Goal: Task Accomplishment & Management: Complete application form

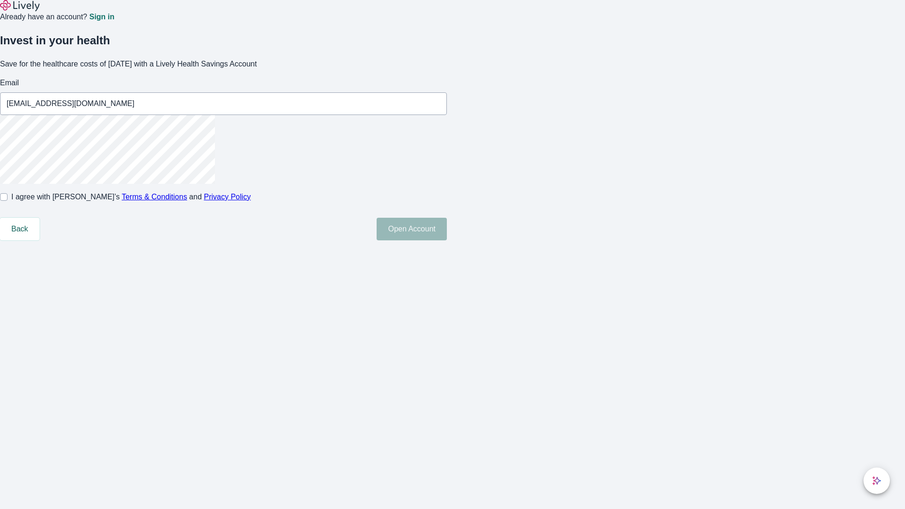
click at [8, 201] on input "I agree with Lively’s Terms & Conditions and Privacy Policy" at bounding box center [4, 197] width 8 height 8
checkbox input "true"
click at [447, 240] on button "Open Account" at bounding box center [411, 229] width 70 height 23
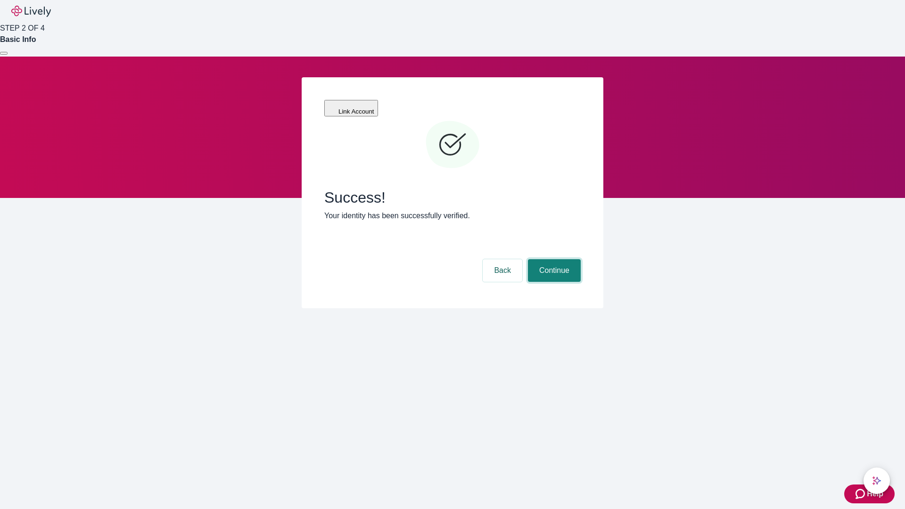
click at [553, 259] on button "Continue" at bounding box center [554, 270] width 53 height 23
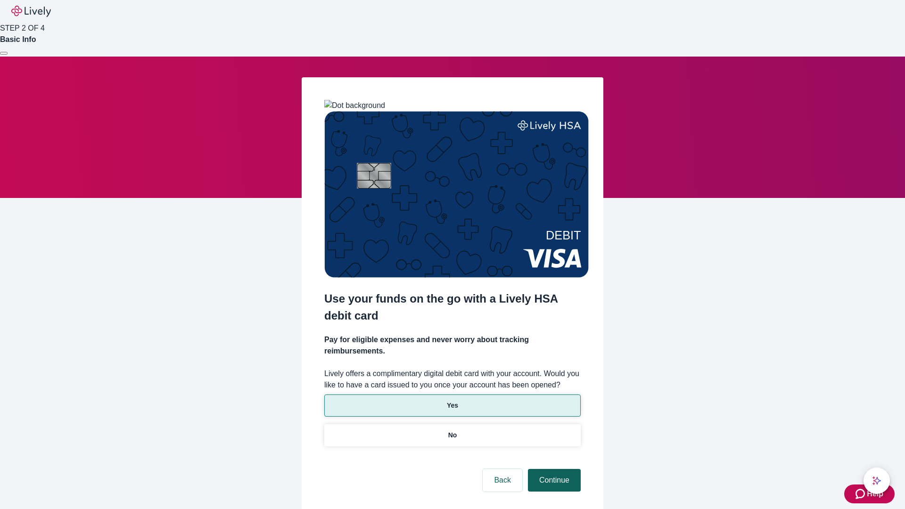
click at [452, 401] on p "Yes" at bounding box center [452, 406] width 11 height 10
click at [553, 469] on button "Continue" at bounding box center [554, 480] width 53 height 23
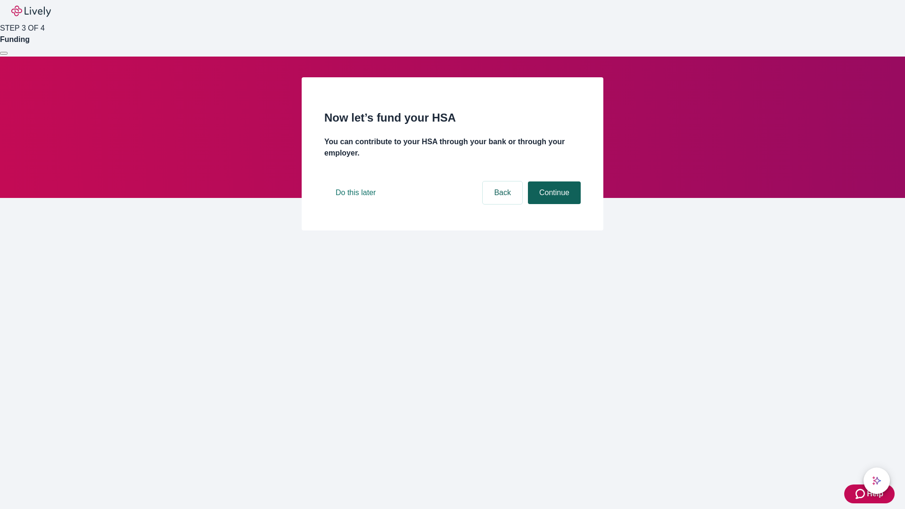
click at [553, 204] on button "Continue" at bounding box center [554, 192] width 53 height 23
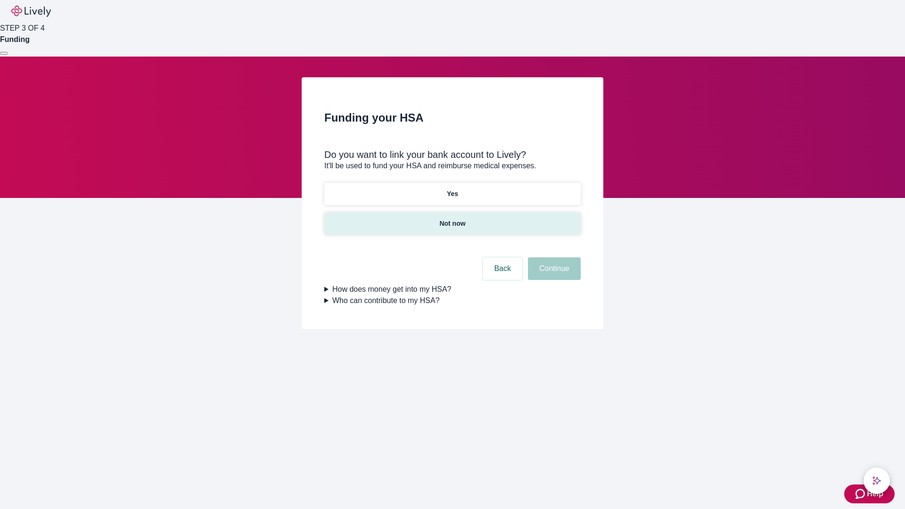
click at [452, 219] on p "Not now" at bounding box center [452, 224] width 26 height 10
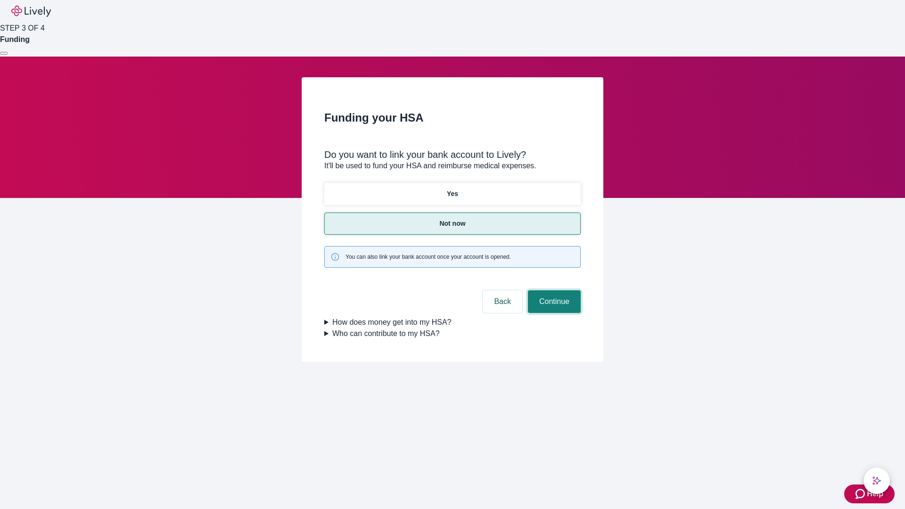
click at [553, 290] on button "Continue" at bounding box center [554, 301] width 53 height 23
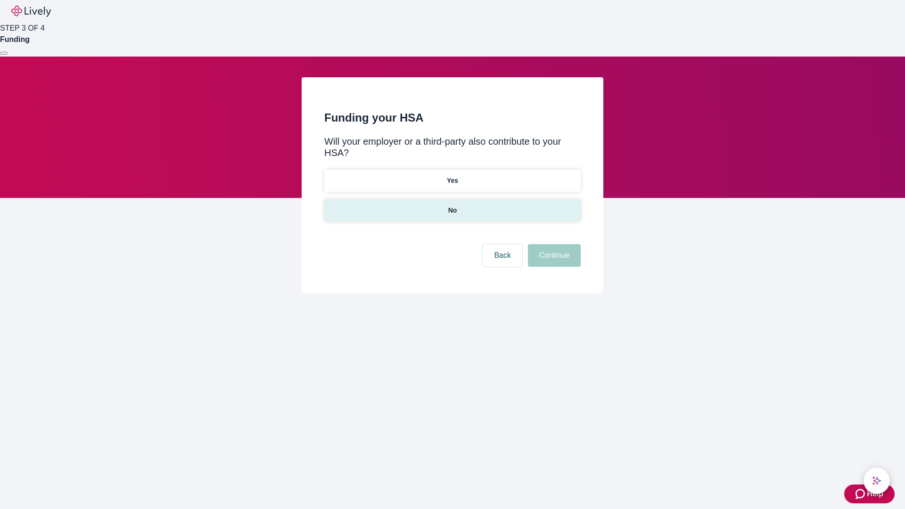
click at [452, 205] on p "No" at bounding box center [452, 210] width 9 height 10
click at [553, 244] on button "Continue" at bounding box center [554, 255] width 53 height 23
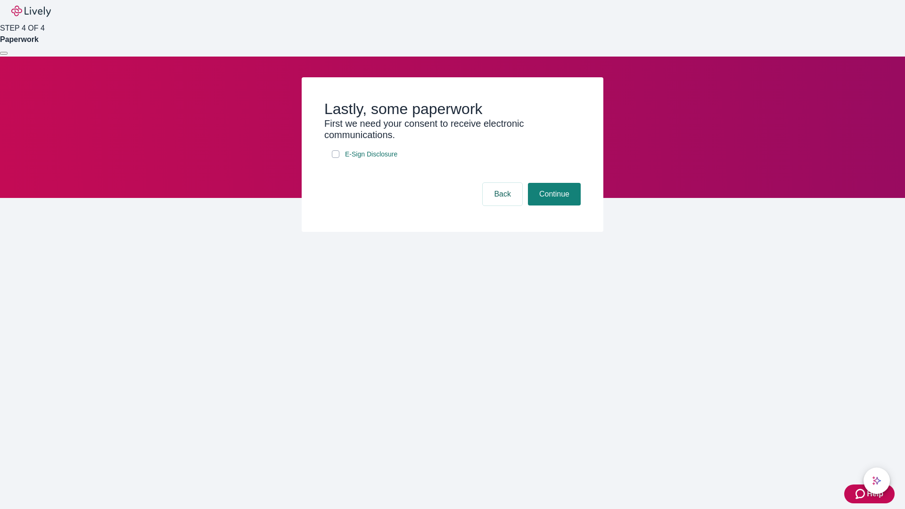
click at [335, 158] on input "E-Sign Disclosure" at bounding box center [336, 154] width 8 height 8
checkbox input "true"
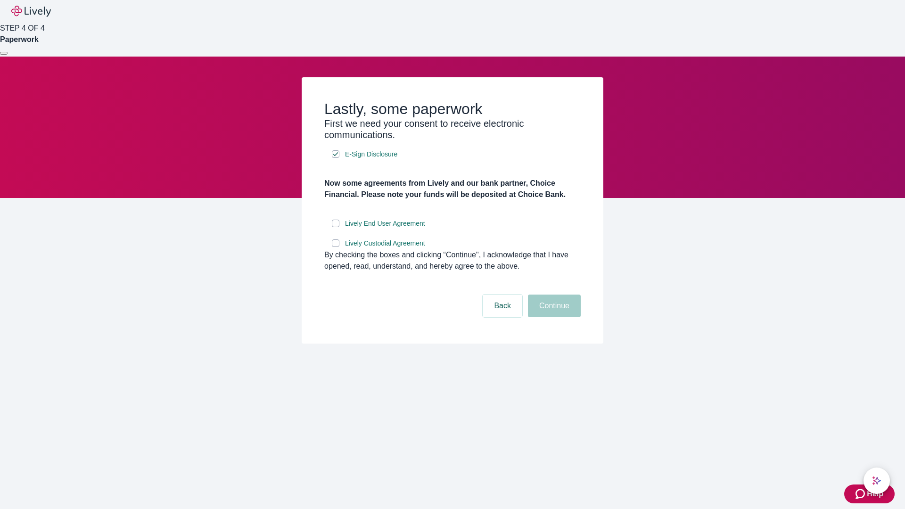
click at [335, 227] on input "Lively End User Agreement" at bounding box center [336, 224] width 8 height 8
checkbox input "true"
click at [335, 247] on input "Lively Custodial Agreement" at bounding box center [336, 243] width 8 height 8
checkbox input "true"
click at [553, 317] on button "Continue" at bounding box center [554, 305] width 53 height 23
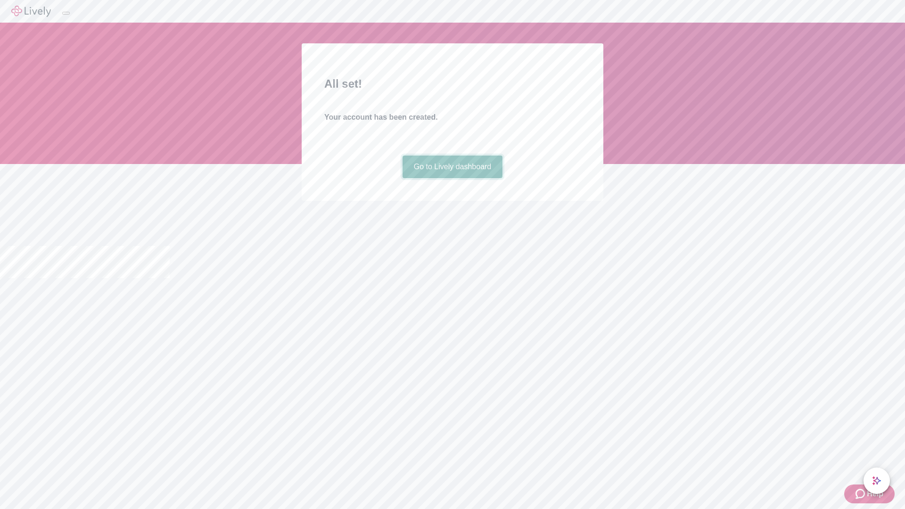
click at [452, 178] on link "Go to Lively dashboard" at bounding box center [452, 166] width 100 height 23
